Goal: Information Seeking & Learning: Learn about a topic

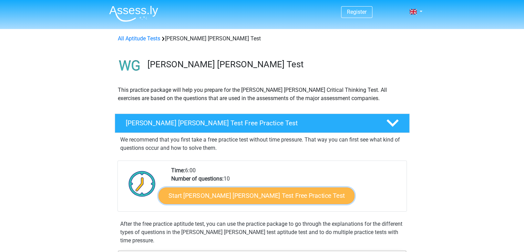
click at [258, 193] on link "Start Watson Glaser Test Free Practice Test" at bounding box center [257, 195] width 196 height 17
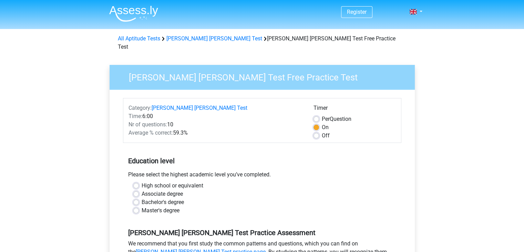
click at [155, 198] on label "Bachelor's degree" at bounding box center [163, 202] width 42 height 8
click at [139, 198] on input "Bachelor's degree" at bounding box center [136, 201] width 6 height 7
radio input "true"
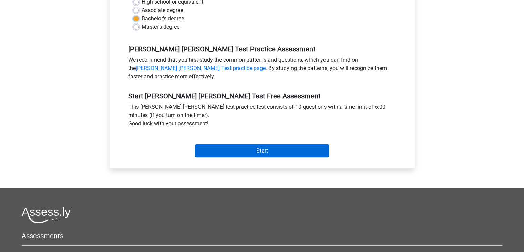
scroll to position [183, 0]
click at [244, 144] on input "Start" at bounding box center [262, 150] width 134 height 13
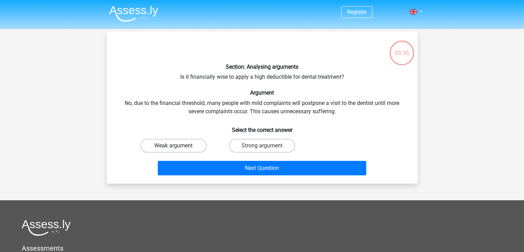
click at [197, 143] on label "Weak argument" at bounding box center [173, 146] width 67 height 14
click at [178, 145] on input "Weak argument" at bounding box center [175, 147] width 4 height 4
radio input "true"
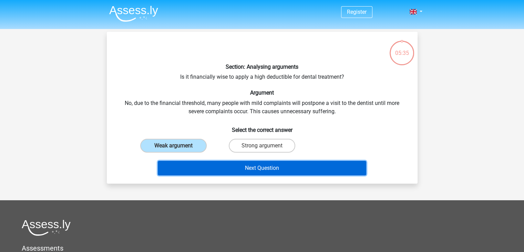
click at [248, 164] on button "Next Question" at bounding box center [262, 168] width 208 height 14
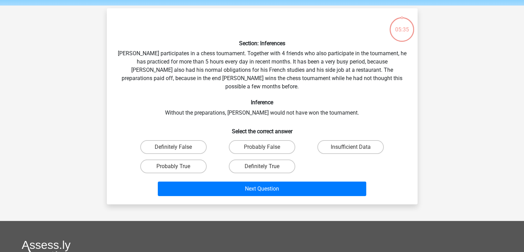
scroll to position [32, 0]
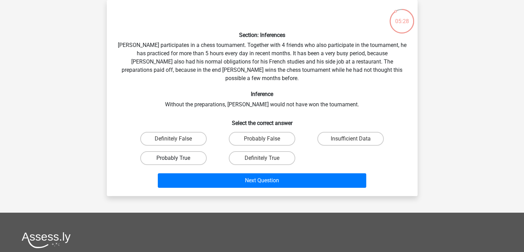
click at [200, 151] on label "Probably True" at bounding box center [173, 158] width 67 height 14
click at [178, 158] on input "Probably True" at bounding box center [175, 160] width 4 height 4
radio input "true"
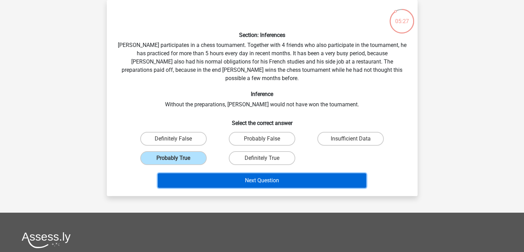
click at [252, 173] on button "Next Question" at bounding box center [262, 180] width 208 height 14
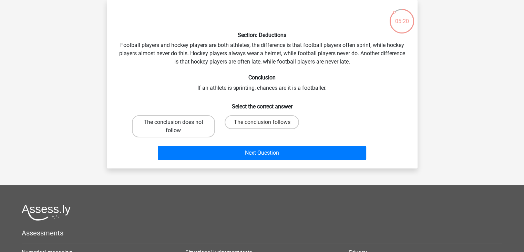
click at [205, 126] on label "The conclusion does not follow" at bounding box center [173, 126] width 83 height 22
click at [178, 126] on input "The conclusion does not follow" at bounding box center [175, 124] width 4 height 4
radio input "true"
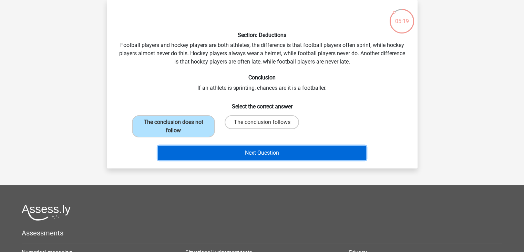
click at [237, 153] on button "Next Question" at bounding box center [262, 152] width 208 height 14
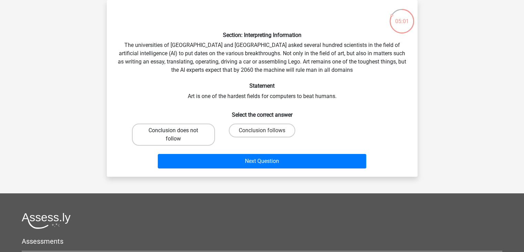
click at [186, 133] on label "Conclusion does not follow" at bounding box center [173, 134] width 83 height 22
click at [178, 133] on input "Conclusion does not follow" at bounding box center [175, 132] width 4 height 4
radio input "true"
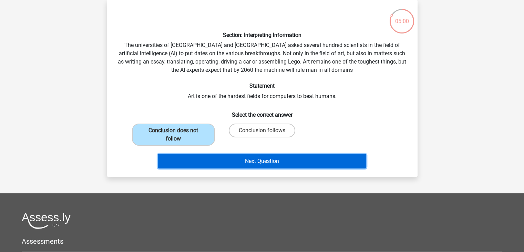
click at [226, 159] on button "Next Question" at bounding box center [262, 161] width 208 height 14
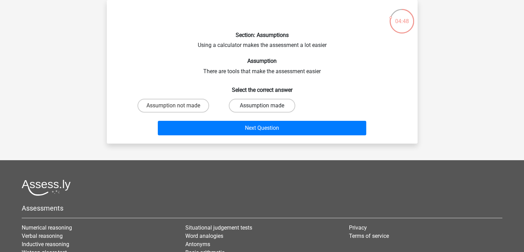
click at [251, 101] on label "Assumption made" at bounding box center [262, 106] width 67 height 14
click at [262, 105] on input "Assumption made" at bounding box center [264, 107] width 4 height 4
radio input "true"
click at [199, 106] on label "Assumption not made" at bounding box center [173, 106] width 72 height 14
click at [178, 106] on input "Assumption not made" at bounding box center [175, 107] width 4 height 4
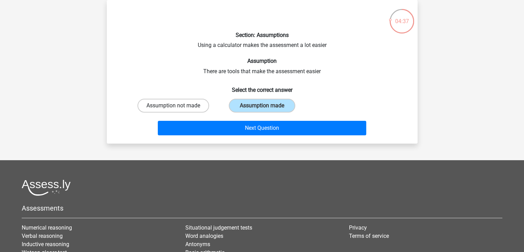
radio input "true"
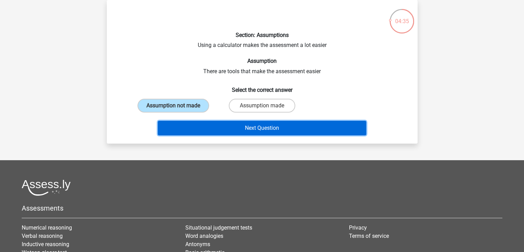
click at [250, 129] on button "Next Question" at bounding box center [262, 128] width 208 height 14
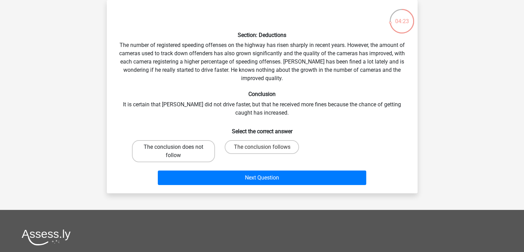
click at [203, 153] on label "The conclusion does not follow" at bounding box center [173, 151] width 83 height 22
click at [178, 151] on input "The conclusion does not follow" at bounding box center [175, 149] width 4 height 4
radio input "true"
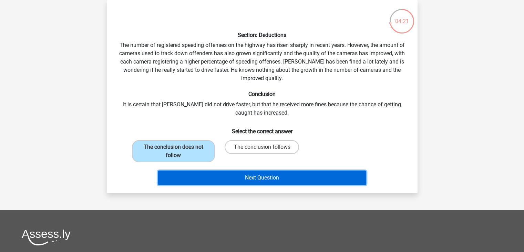
click at [234, 180] on button "Next Question" at bounding box center [262, 177] width 208 height 14
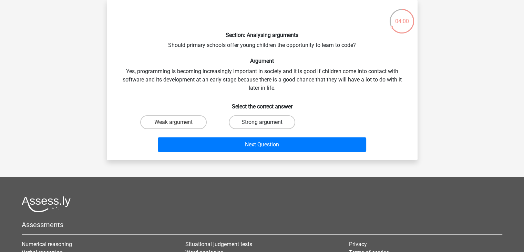
click at [267, 121] on label "Strong argument" at bounding box center [262, 122] width 67 height 14
click at [266, 122] on input "Strong argument" at bounding box center [264, 124] width 4 height 4
radio input "true"
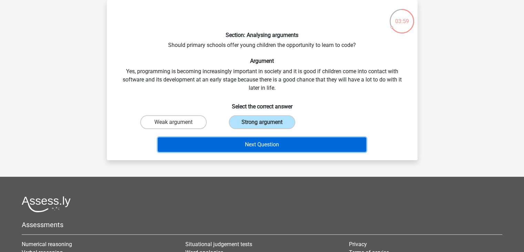
click at [270, 143] on button "Next Question" at bounding box center [262, 144] width 208 height 14
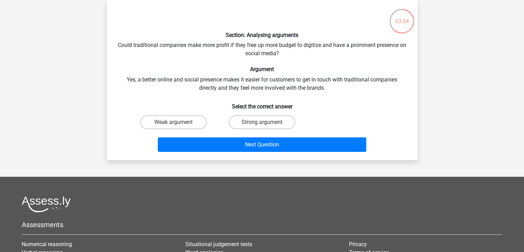
click at [266, 122] on input "Strong argument" at bounding box center [264, 124] width 4 height 4
radio input "true"
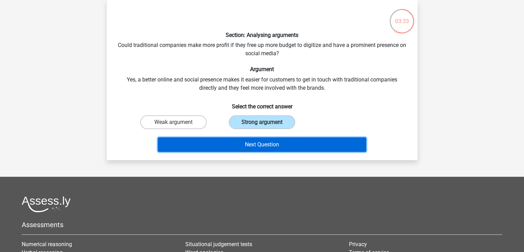
click at [263, 140] on button "Next Question" at bounding box center [262, 144] width 208 height 14
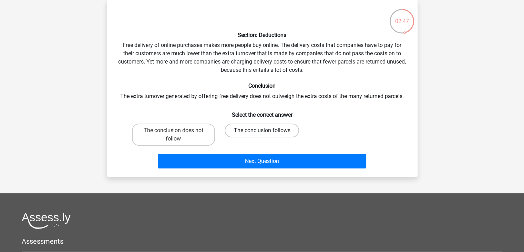
click at [273, 131] on label "The conclusion follows" at bounding box center [262, 130] width 74 height 14
click at [266, 131] on input "The conclusion follows" at bounding box center [264, 132] width 4 height 4
radio input "true"
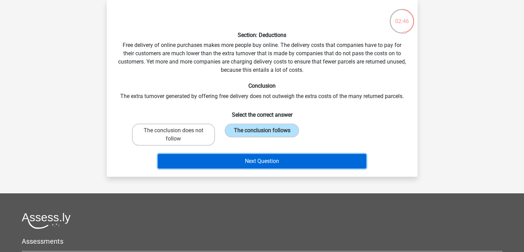
click at [261, 157] on button "Next Question" at bounding box center [262, 161] width 208 height 14
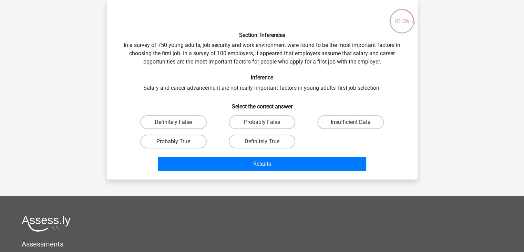
click at [200, 140] on label "Probably True" at bounding box center [173, 141] width 67 height 14
click at [178, 141] on input "Probably True" at bounding box center [175, 143] width 4 height 4
radio input "true"
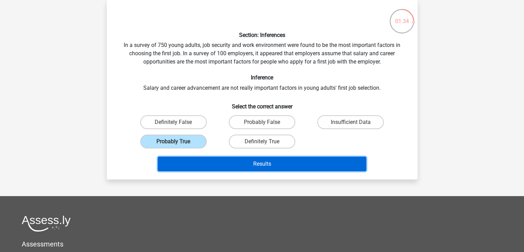
click at [265, 160] on button "Results" at bounding box center [262, 163] width 208 height 14
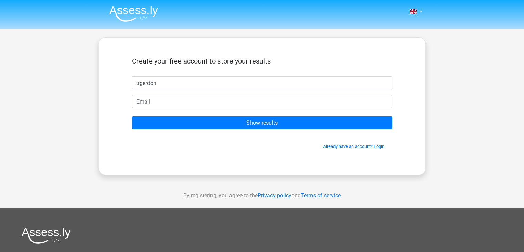
type input "tigerdon"
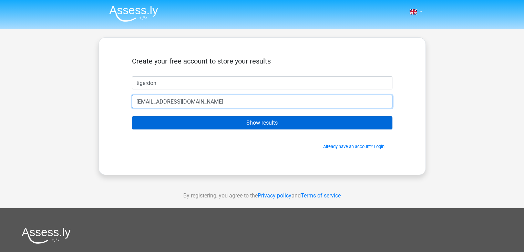
type input "[EMAIL_ADDRESS][DOMAIN_NAME]"
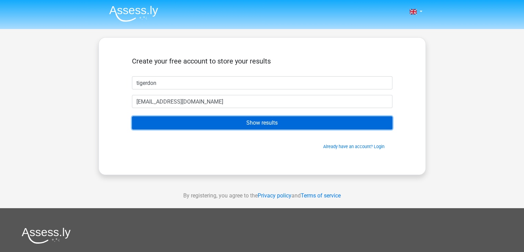
click at [193, 123] on input "Show results" at bounding box center [262, 122] width 260 height 13
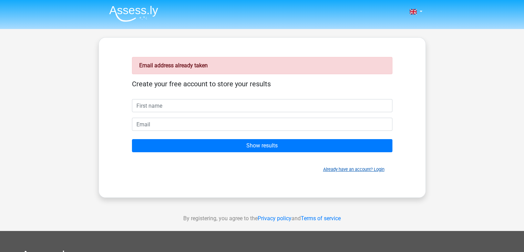
click at [380, 168] on link "Already have an account? Login" at bounding box center [353, 168] width 61 height 5
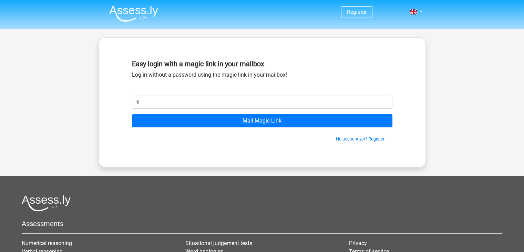
type input "[EMAIL_ADDRESS][DOMAIN_NAME]"
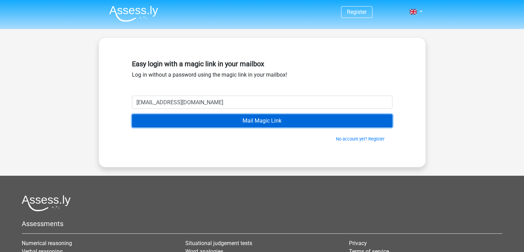
click at [272, 119] on input "Mail Magic Link" at bounding box center [262, 120] width 260 height 13
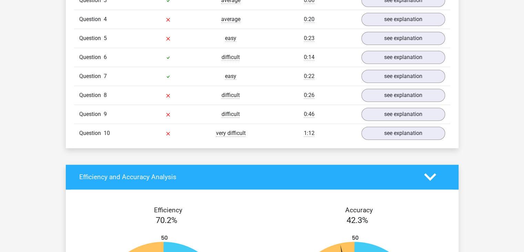
scroll to position [667, 0]
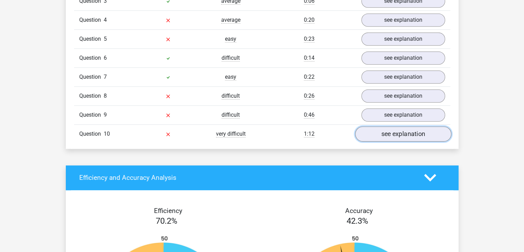
click at [376, 126] on link "see explanation" at bounding box center [403, 133] width 96 height 15
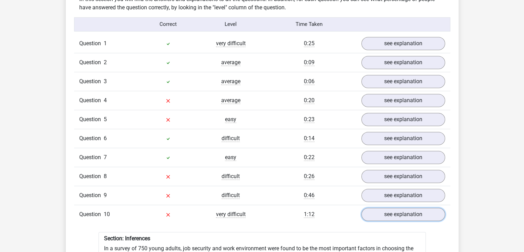
scroll to position [586, 0]
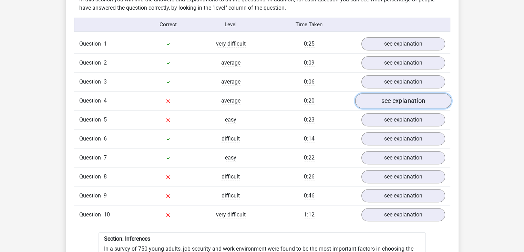
click at [378, 93] on link "see explanation" at bounding box center [403, 100] width 96 height 15
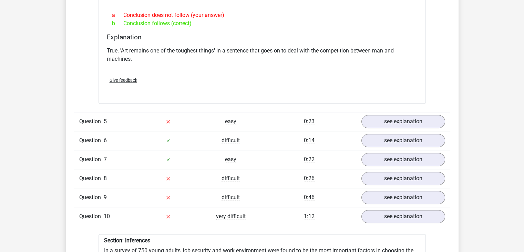
scroll to position [777, 0]
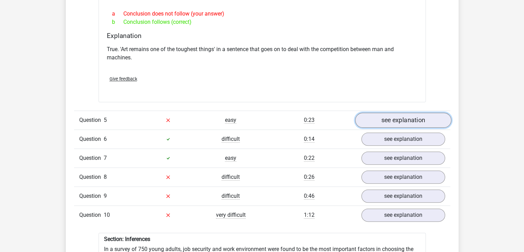
click at [380, 114] on link "see explanation" at bounding box center [403, 119] width 96 height 15
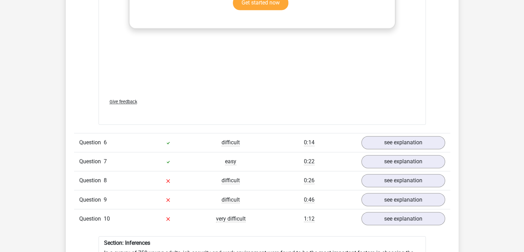
scroll to position [1133, 0]
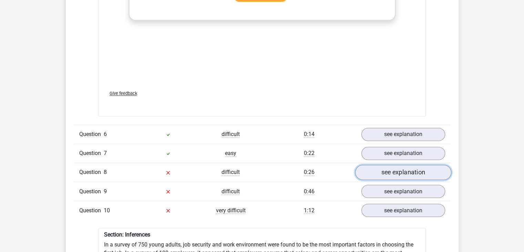
click at [377, 167] on link "see explanation" at bounding box center [403, 171] width 96 height 15
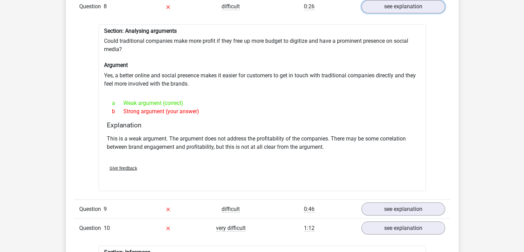
scroll to position [1299, 0]
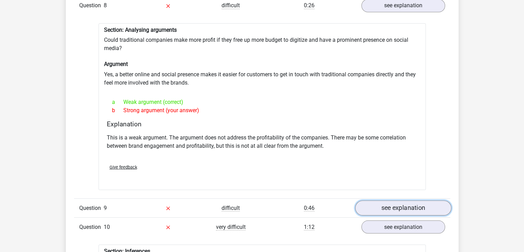
click at [369, 201] on link "see explanation" at bounding box center [403, 207] width 96 height 15
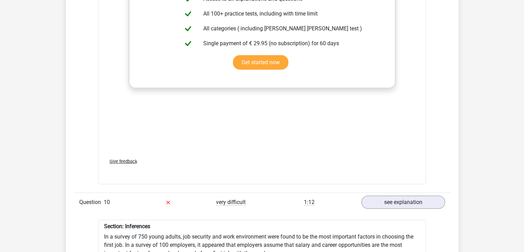
scroll to position [1700, 0]
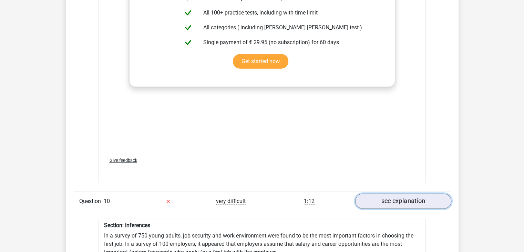
click at [382, 193] on link "see explanation" at bounding box center [403, 200] width 96 height 15
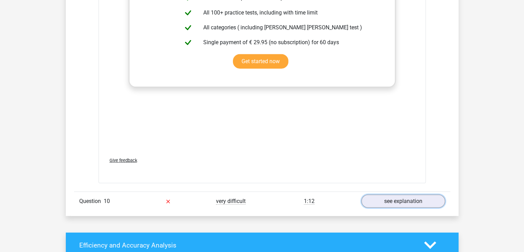
scroll to position [1742, 0]
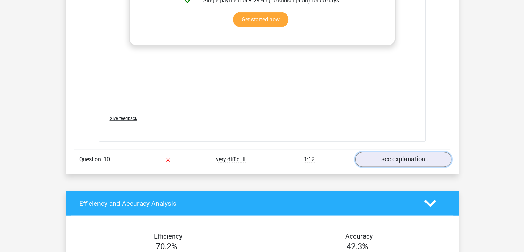
click at [372, 152] on link "see explanation" at bounding box center [403, 159] width 96 height 15
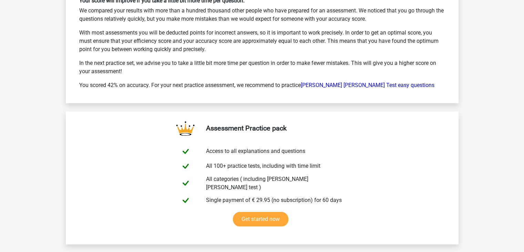
scroll to position [2617, 0]
